Goal: Task Accomplishment & Management: Use online tool/utility

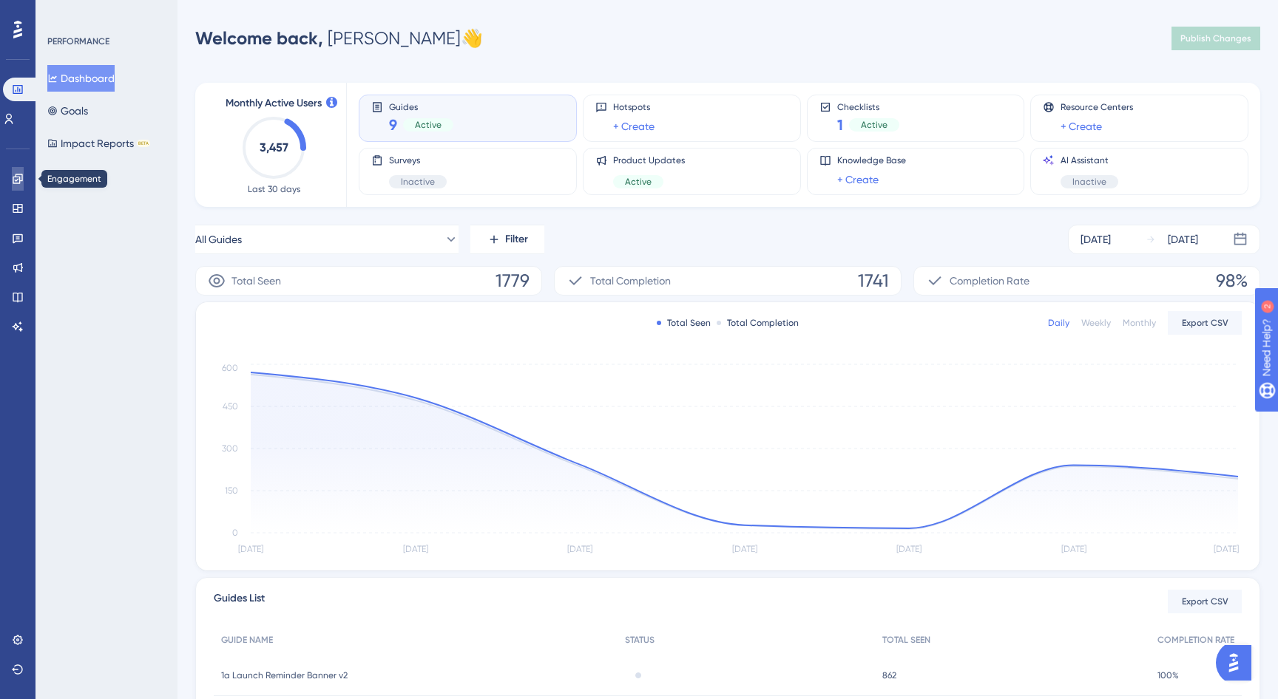
click at [21, 186] on link at bounding box center [18, 179] width 12 height 24
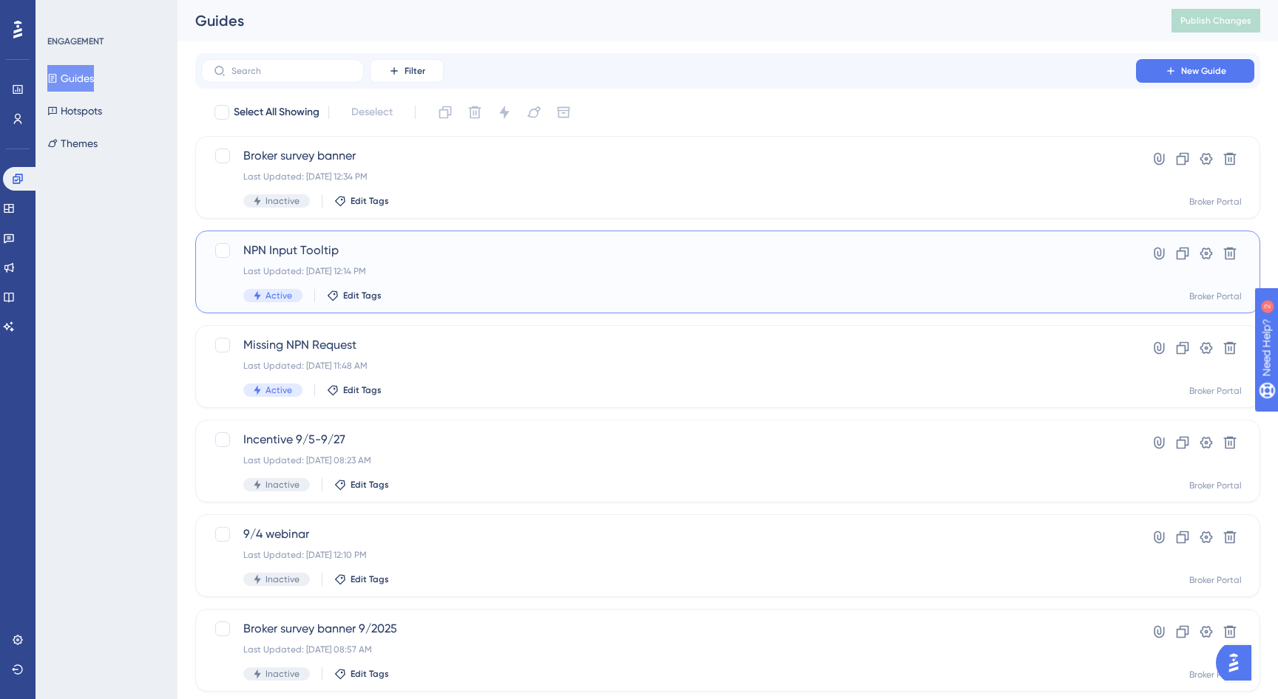
click at [296, 248] on span "NPN Input Tooltip" at bounding box center [668, 251] width 850 height 18
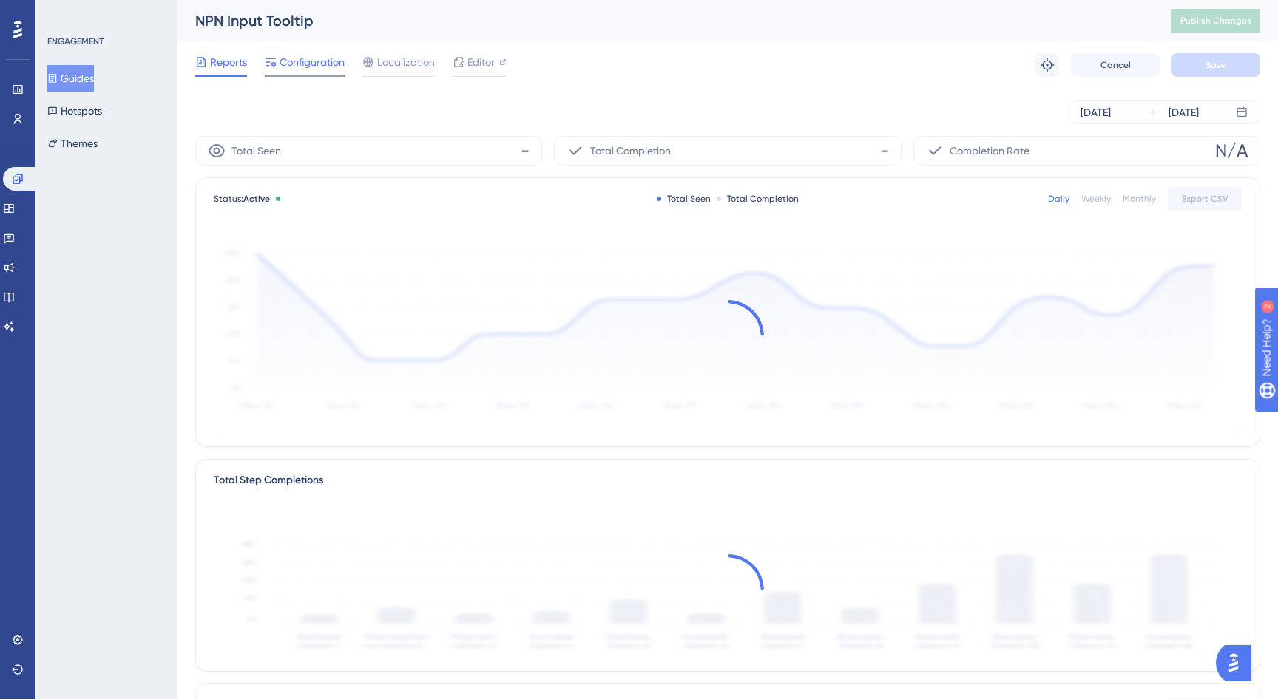
click at [323, 62] on span "Configuration" at bounding box center [311, 62] width 65 height 18
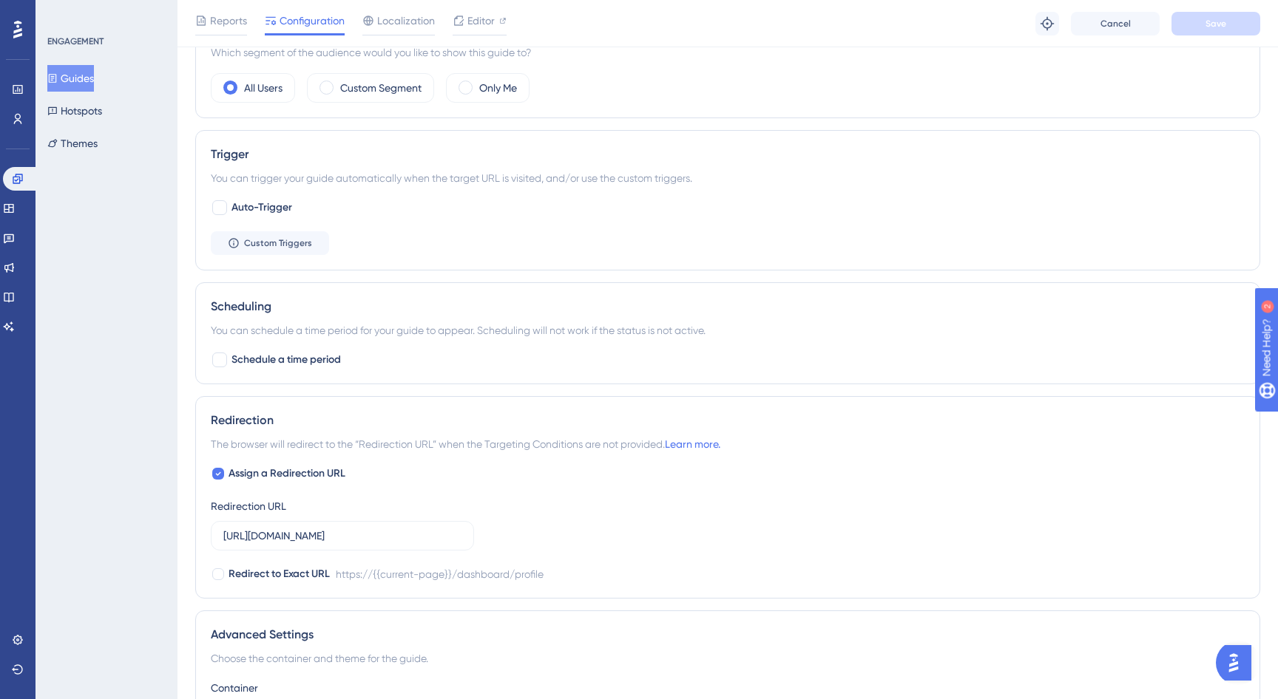
scroll to position [846, 0]
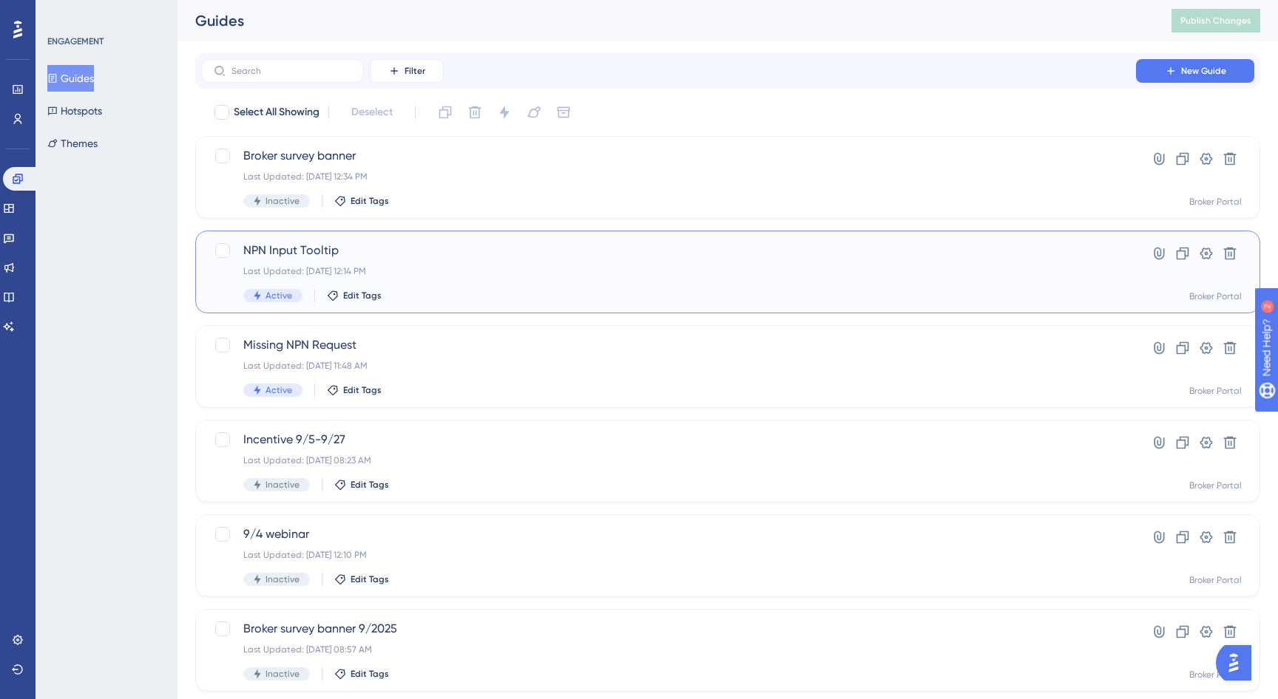
click at [299, 245] on span "NPN Input Tooltip" at bounding box center [668, 251] width 850 height 18
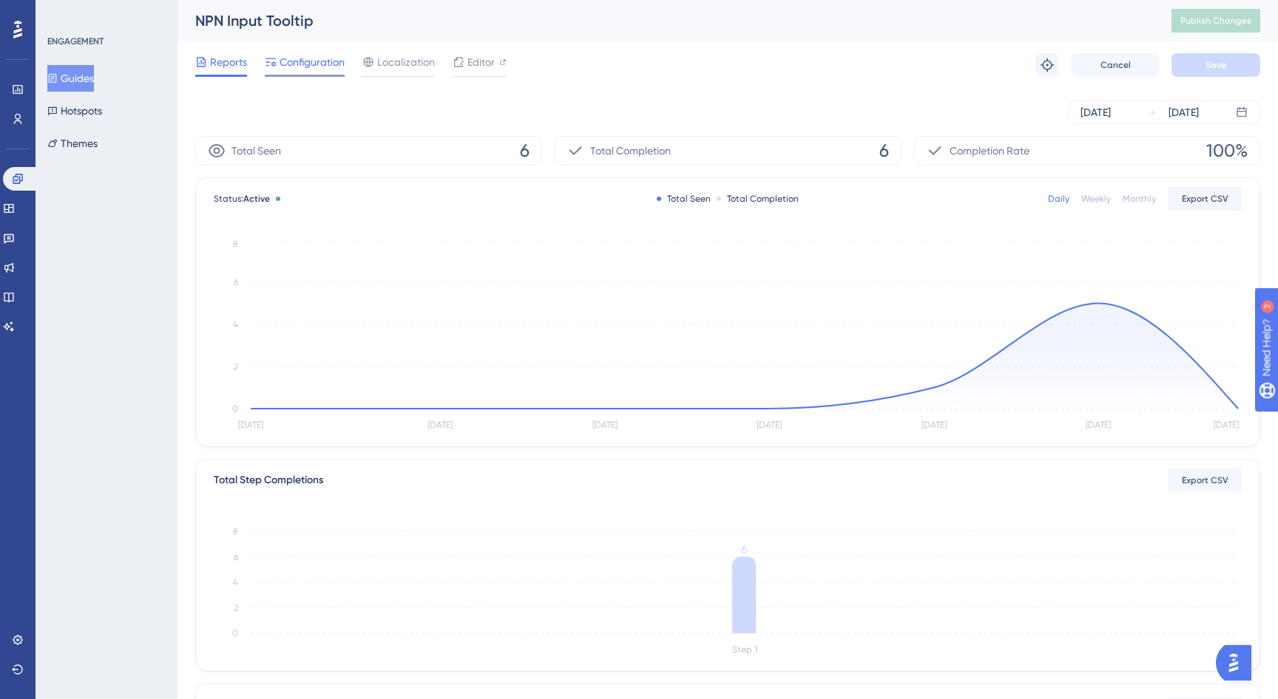
click at [301, 63] on span "Configuration" at bounding box center [311, 62] width 65 height 18
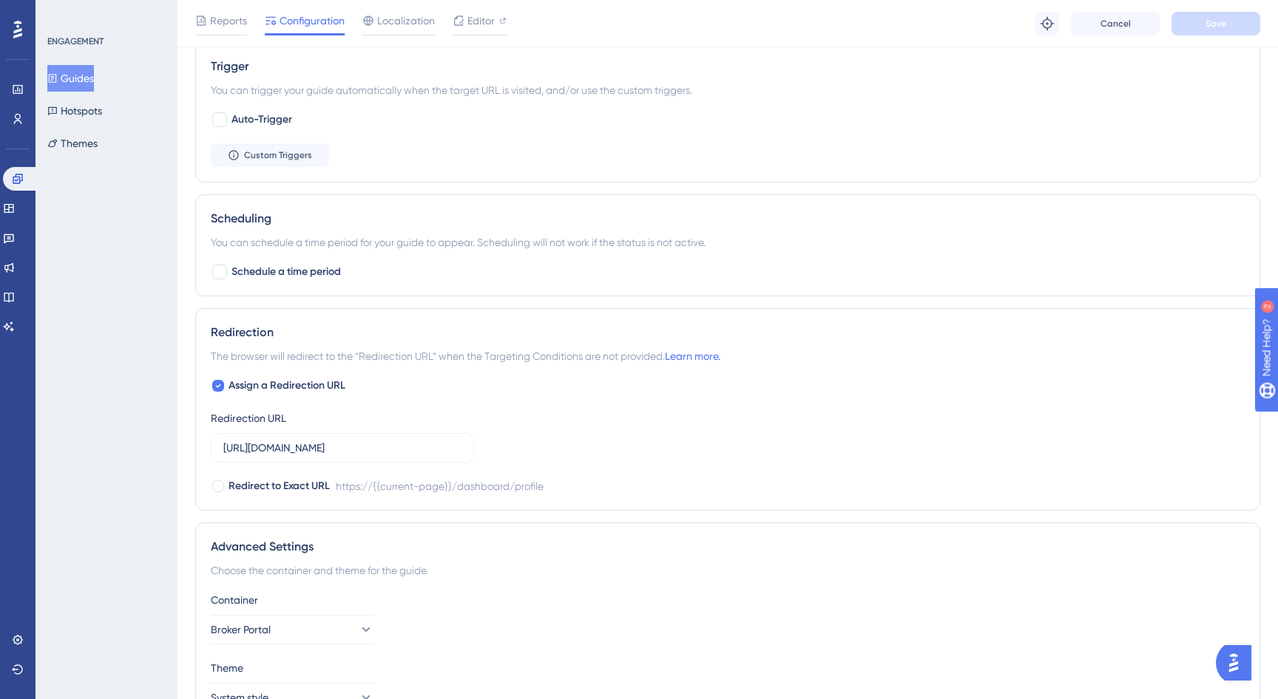
scroll to position [761, 0]
click at [483, 24] on span "Editor" at bounding box center [480, 21] width 27 height 18
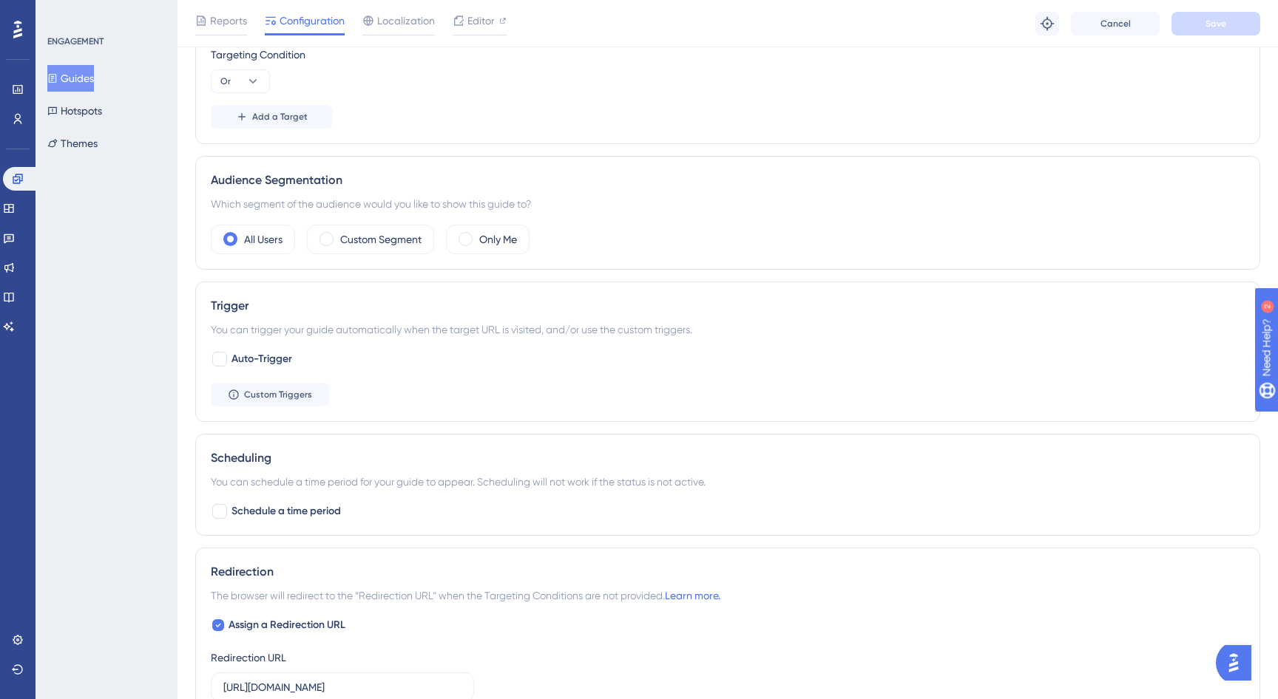
scroll to position [0, 0]
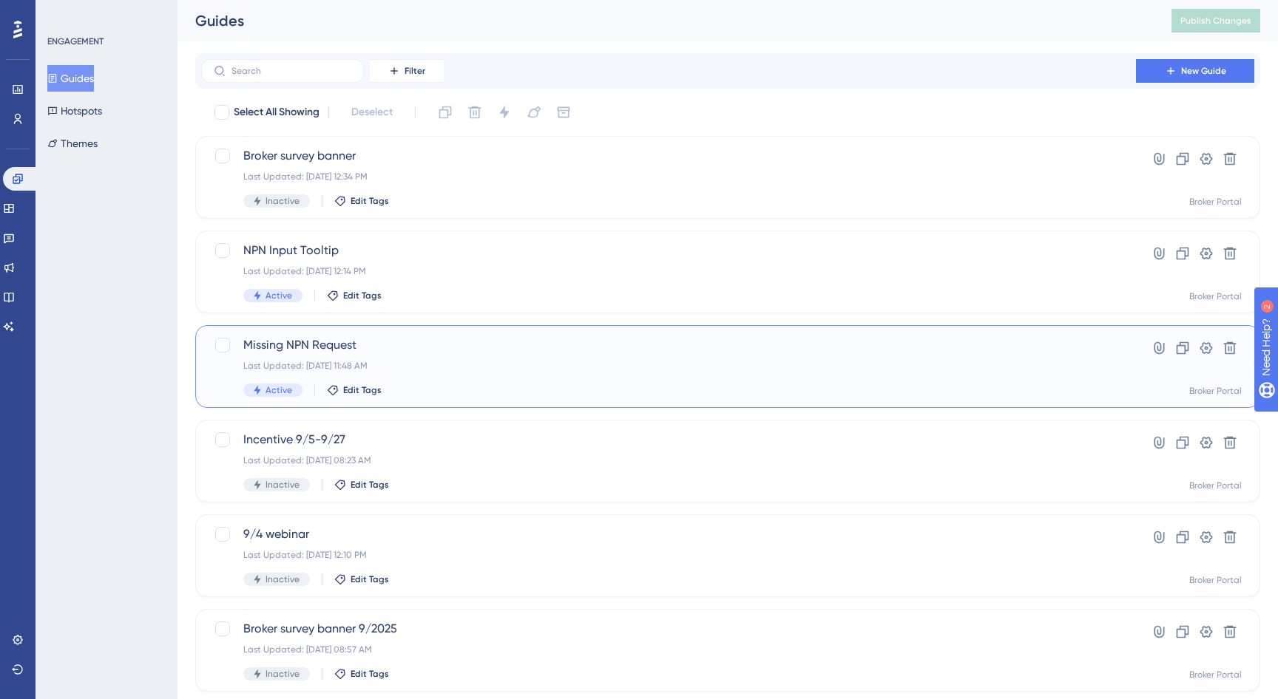
click at [298, 343] on span "Missing NPN Request" at bounding box center [668, 345] width 850 height 18
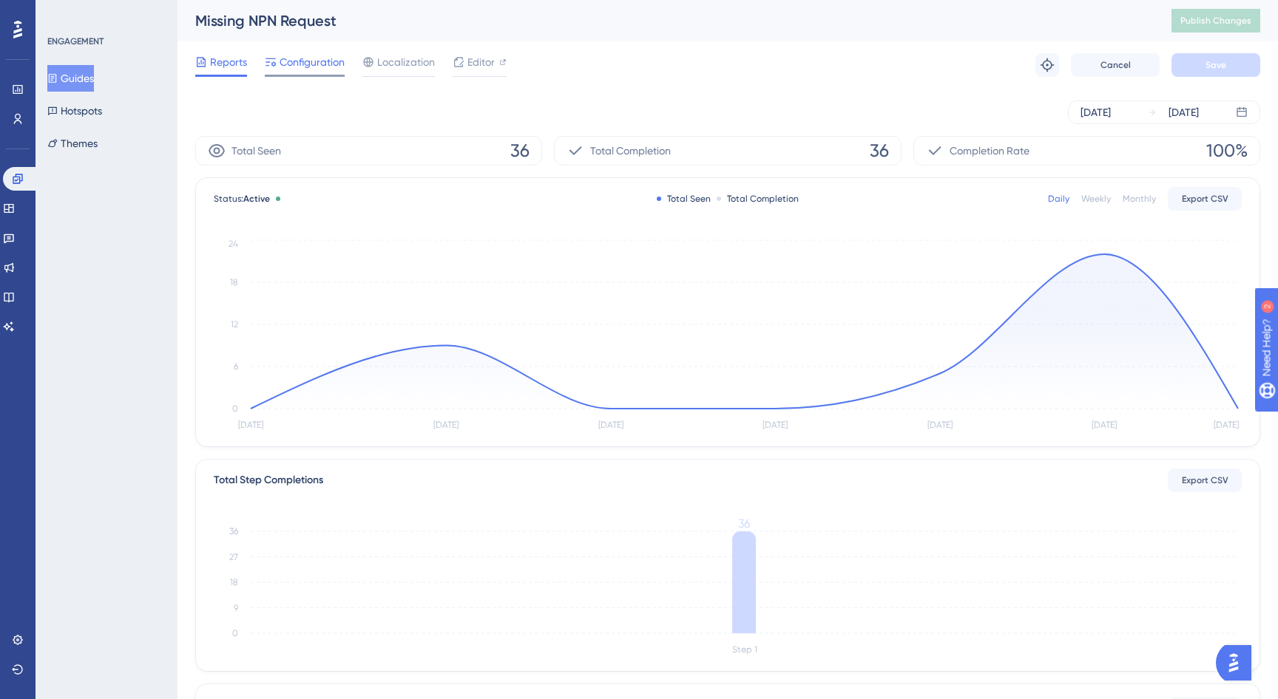
click at [317, 66] on span "Configuration" at bounding box center [311, 62] width 65 height 18
